Goal: Task Accomplishment & Management: Manage account settings

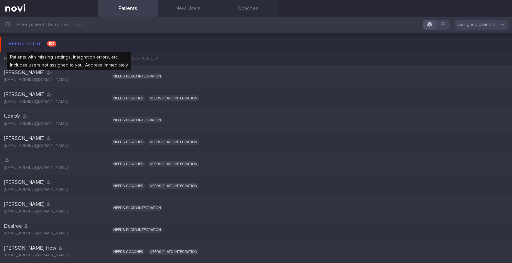
click at [21, 41] on div "Needs setup 106" at bounding box center [32, 44] width 51 height 9
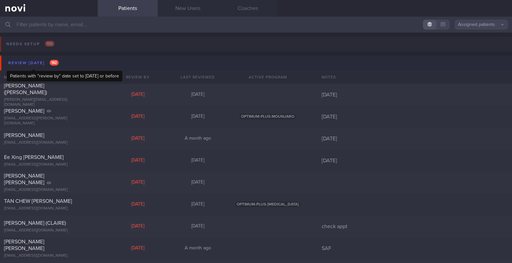
click at [40, 64] on div "Review [DATE] 142" at bounding box center [34, 63] width 54 height 9
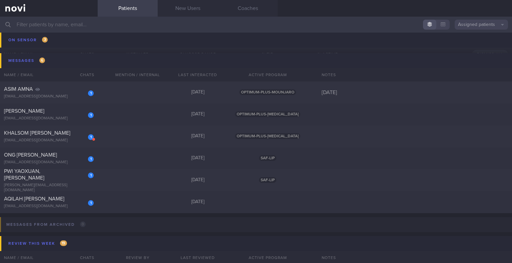
scroll to position [119, 0]
click at [110, 158] on div "1 [PERSON_NAME] [PERSON_NAME] [EMAIL_ADDRESS][DOMAIN_NAME] [DATE] SAF-LIP" at bounding box center [256, 159] width 512 height 22
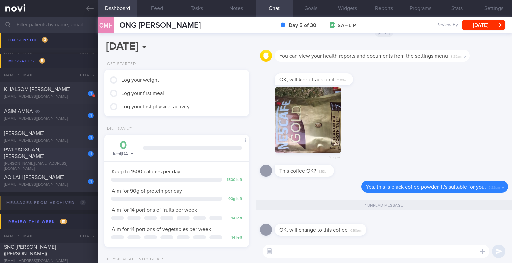
scroll to position [65, 130]
click at [68, 149] on div "1 PWI YAOXUAN, ERNEST [EMAIL_ADDRESS][DOMAIN_NAME] [DATE] SAF-LIP" at bounding box center [256, 159] width 512 height 22
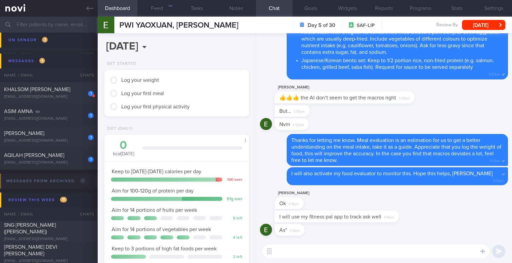
scroll to position [73, 128]
click at [92, 136] on div "1" at bounding box center [91, 138] width 6 height 6
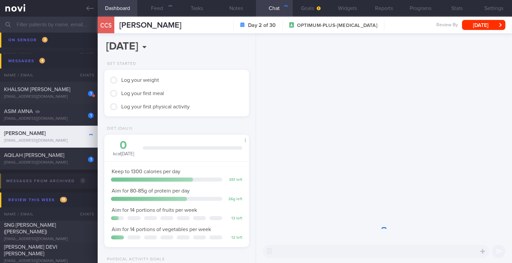
scroll to position [64, 128]
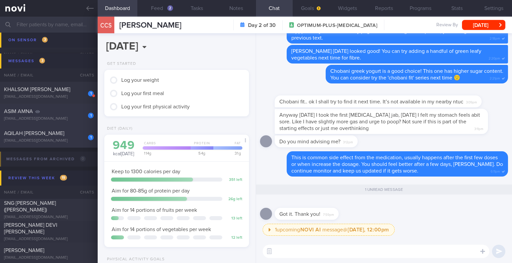
click at [70, 118] on div "[EMAIL_ADDRESS][DOMAIN_NAME]" at bounding box center [49, 119] width 90 height 5
type input "[DATE]"
select select "8"
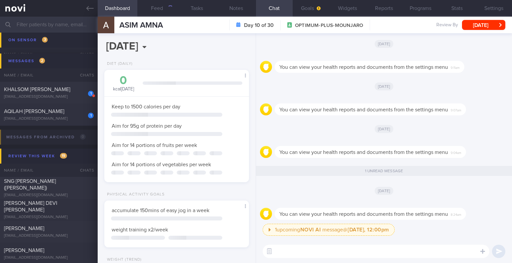
scroll to position [73, 128]
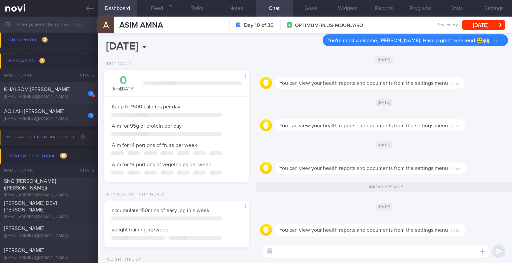
click at [67, 87] on span "KHALSOM [PERSON_NAME]" at bounding box center [37, 89] width 66 height 5
select select "9"
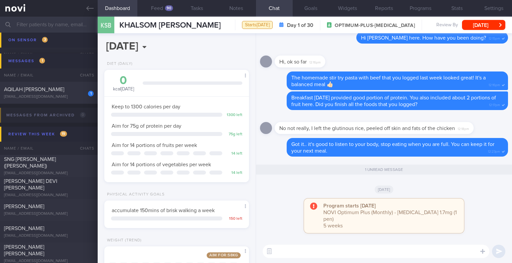
scroll to position [73, 128]
click at [161, 7] on button "Feed 90" at bounding box center [157, 8] width 40 height 17
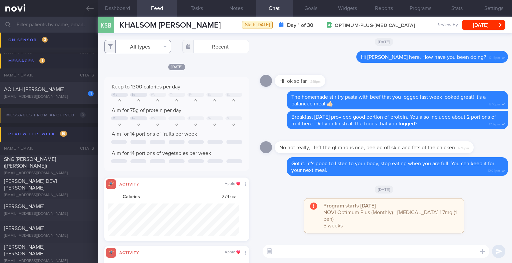
click at [159, 50] on button "All types" at bounding box center [137, 46] width 67 height 13
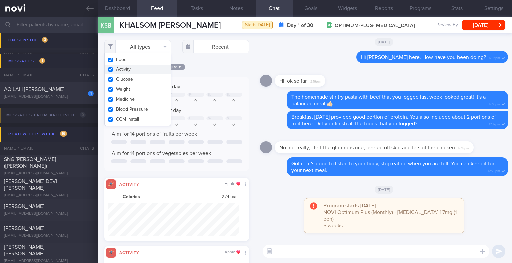
click at [145, 73] on button "Activity" at bounding box center [138, 70] width 66 height 10
checkbox input "false"
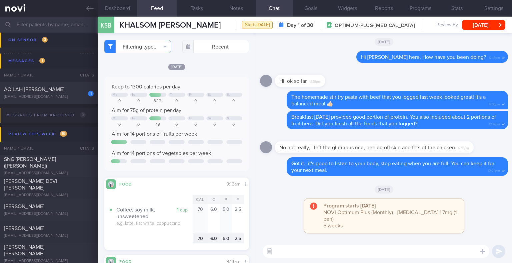
click at [233, 65] on div "[DATE]" at bounding box center [176, 66] width 145 height 7
click at [77, 86] on div "AQILAH [PERSON_NAME]" at bounding box center [48, 89] width 88 height 7
select select "8"
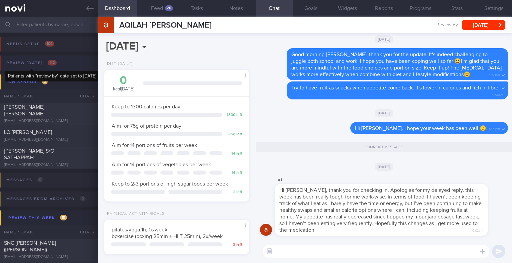
click at [49, 64] on span "142" at bounding box center [52, 63] width 9 height 6
